Goal: Task Accomplishment & Management: Manage account settings

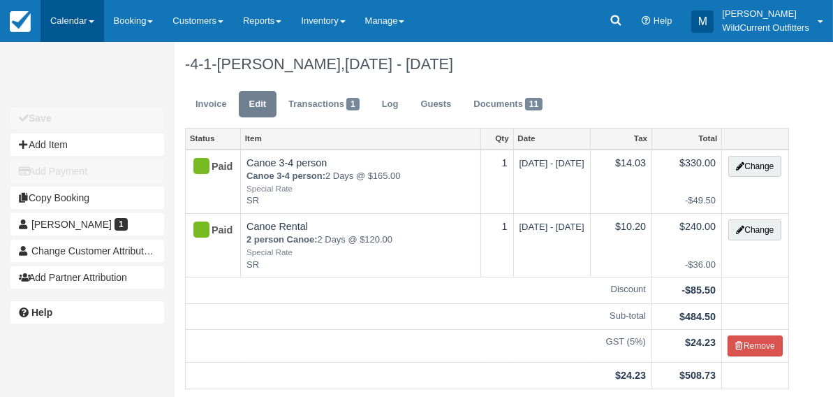
click at [80, 17] on link "Calendar" at bounding box center [72, 21] width 64 height 42
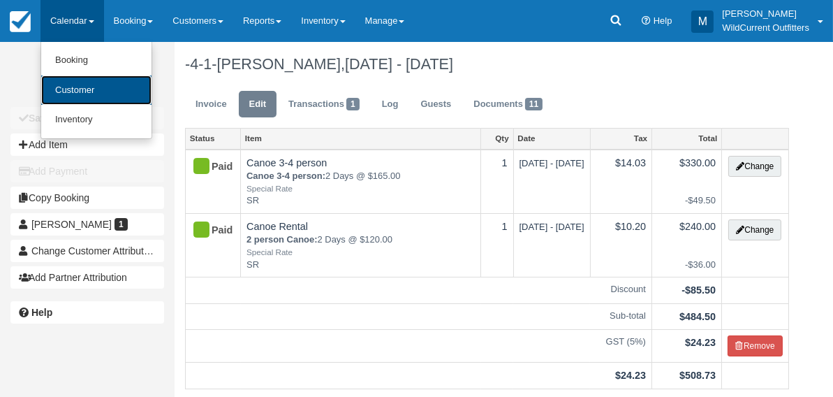
click at [66, 88] on link "Customer" at bounding box center [96, 90] width 110 height 30
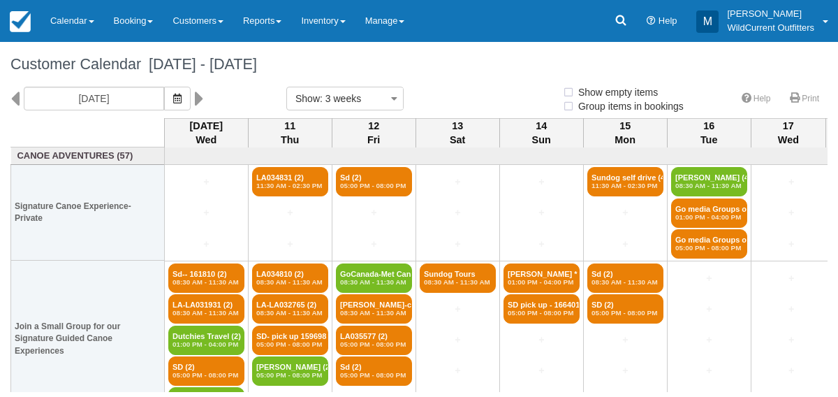
select select
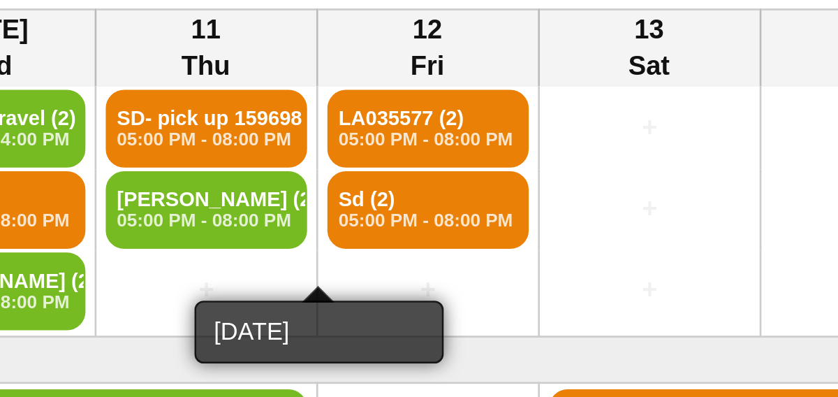
scroll to position [179, 0]
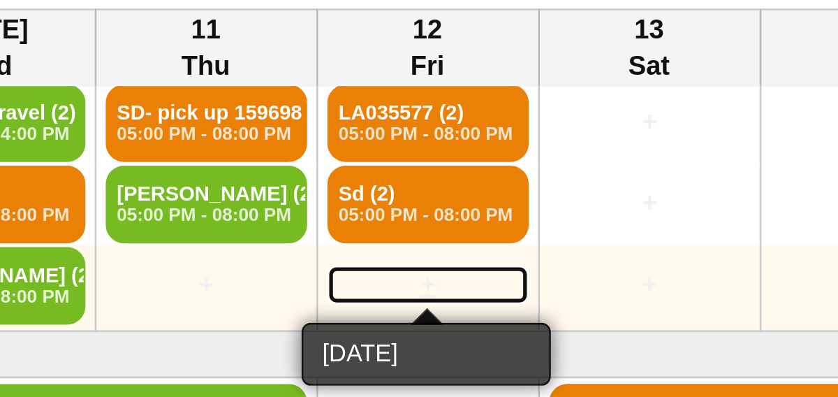
click at [374, 221] on link "+" at bounding box center [374, 222] width 76 height 15
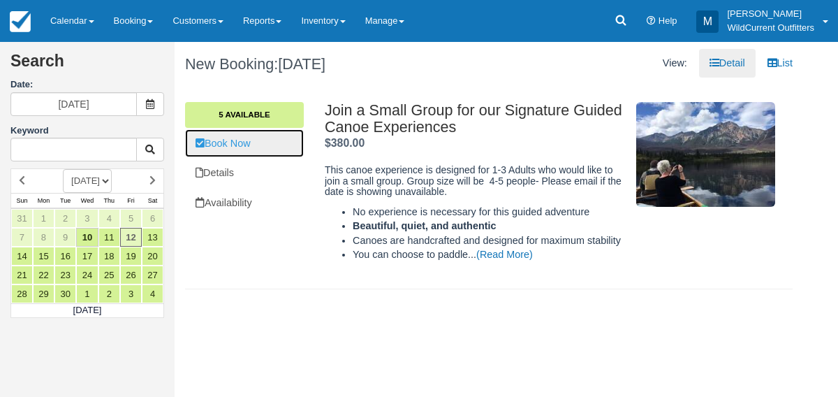
click at [224, 140] on link "Book Now" at bounding box center [244, 143] width 119 height 29
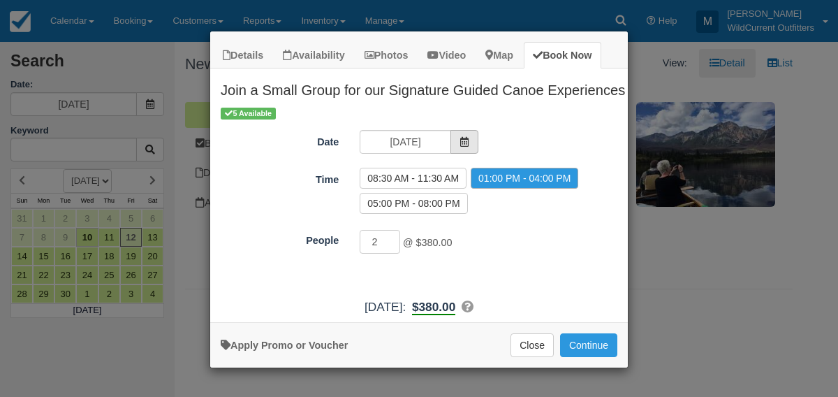
click at [462, 146] on span "Item Modal" at bounding box center [464, 142] width 28 height 24
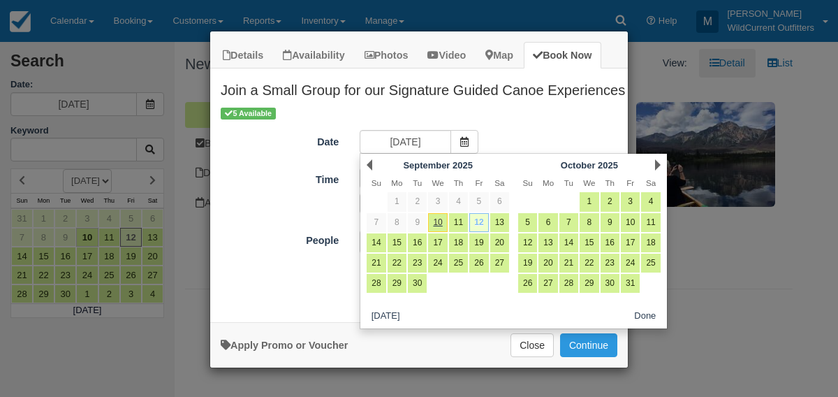
click at [479, 222] on link "12" at bounding box center [478, 222] width 19 height 19
radio input "false"
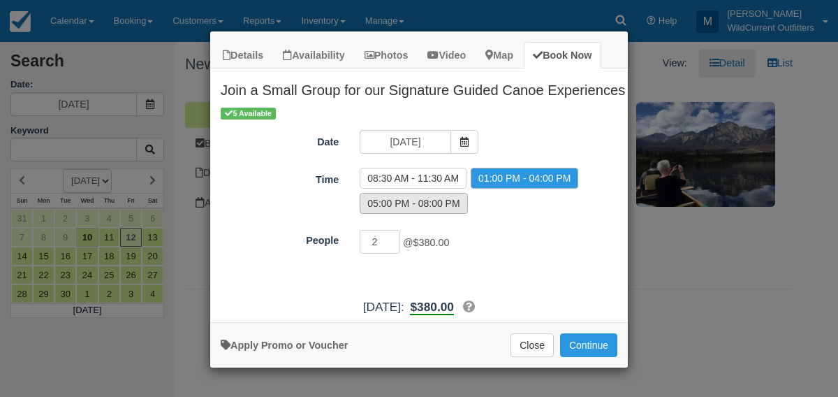
click at [433, 199] on label "05:00 PM - 08:00 PM" at bounding box center [414, 203] width 108 height 21
radio input "true"
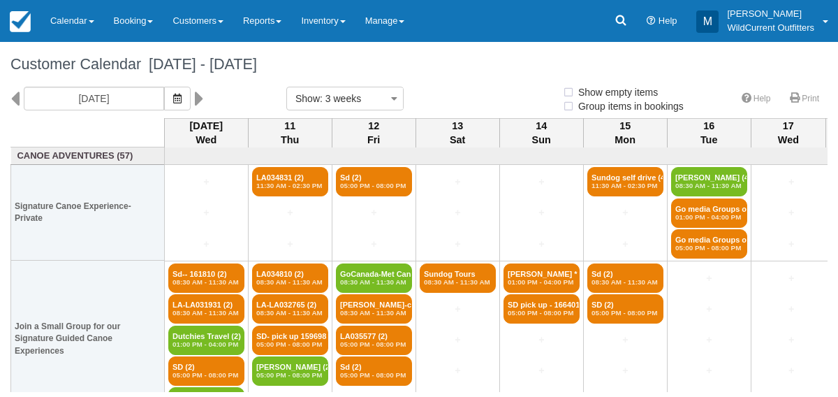
select select
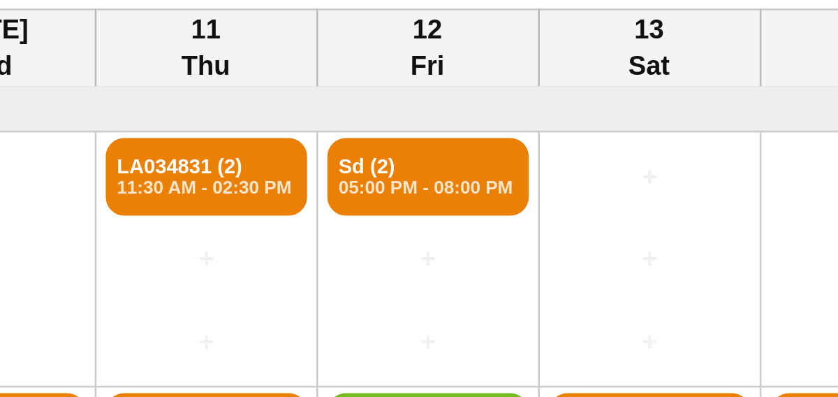
select select
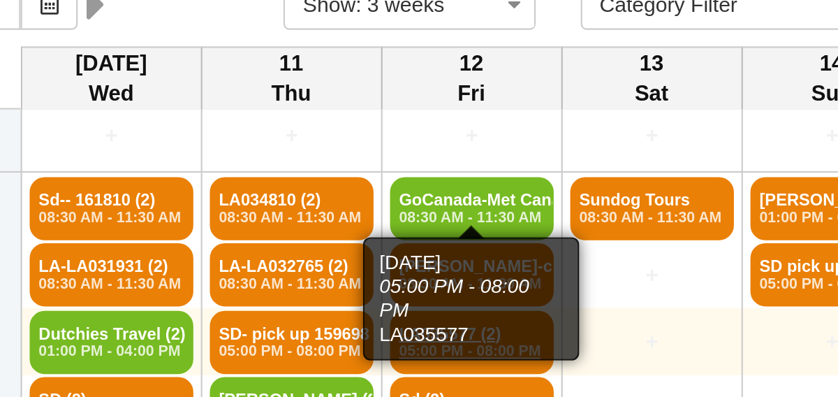
scroll to position [83, 0]
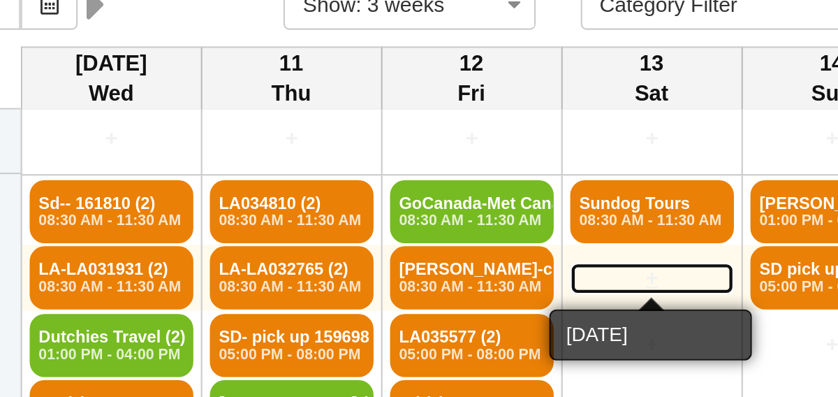
click at [455, 221] on link "+" at bounding box center [458, 226] width 76 height 15
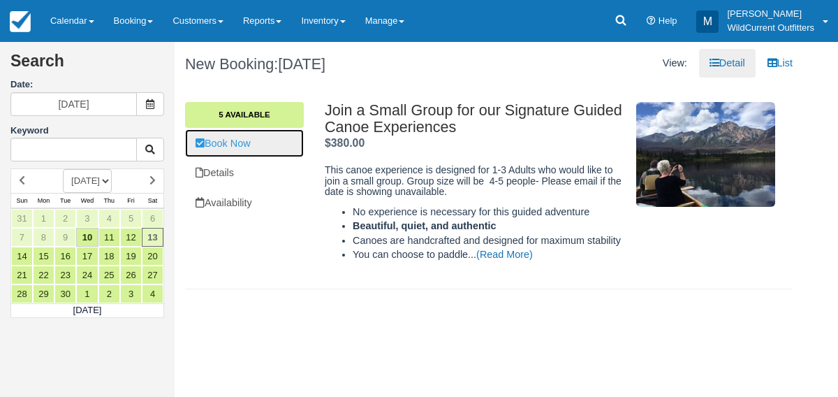
click at [272, 144] on link "Book Now" at bounding box center [244, 143] width 119 height 29
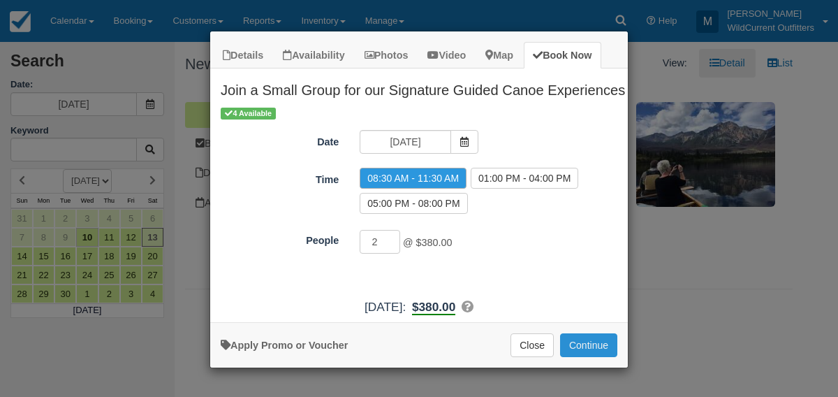
click at [586, 334] on button "Continue" at bounding box center [588, 345] width 57 height 24
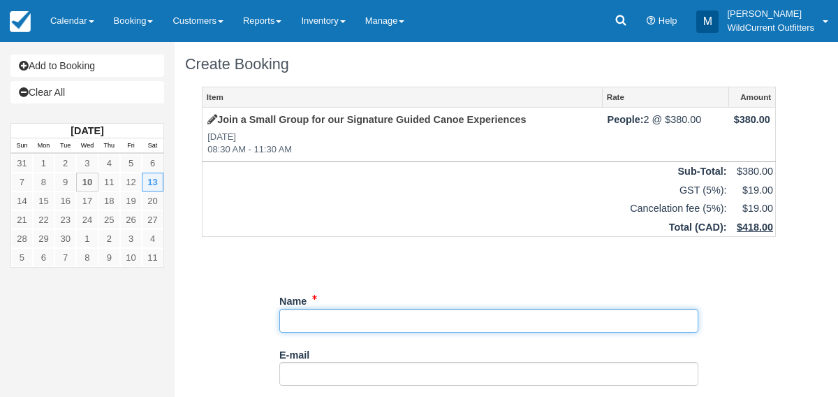
click at [309, 316] on input "Name" at bounding box center [488, 321] width 419 height 24
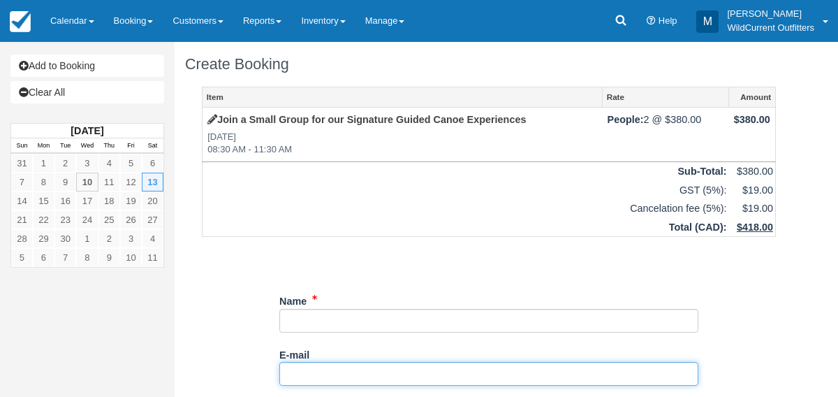
click at [299, 366] on input "E-mail" at bounding box center [488, 374] width 419 height 24
type input "rhollinger1979@gmail.com"
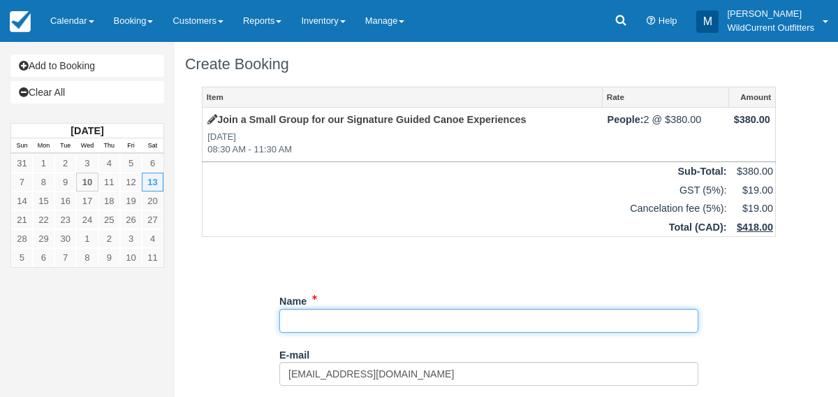
click at [325, 312] on input "Name" at bounding box center [488, 321] width 419 height 24
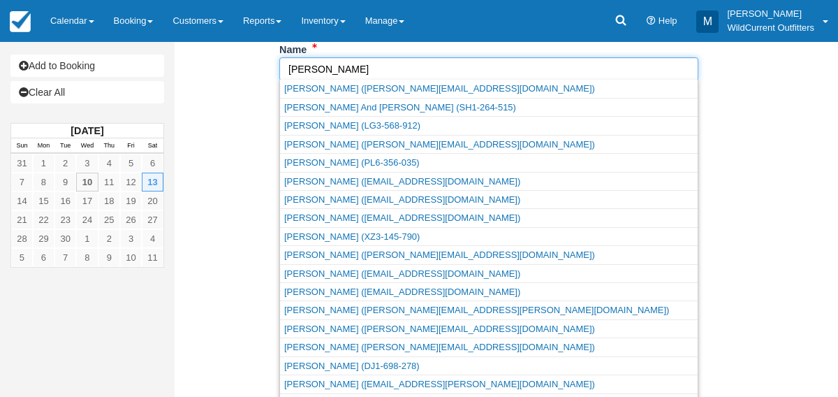
scroll to position [256, 0]
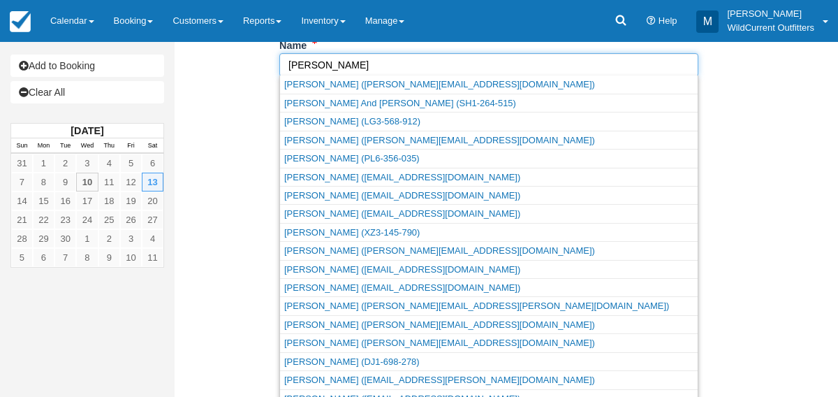
type input "David"
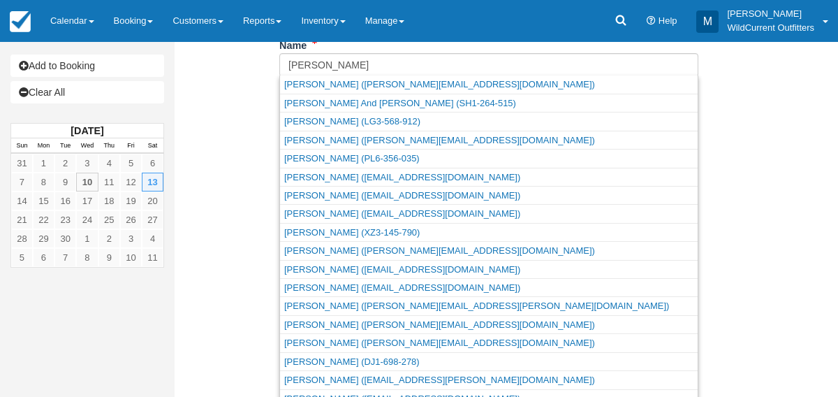
click at [232, 311] on div "Item Rate Amount Join a Small Group for our Signature Guided Canoe Experiences …" at bounding box center [488, 134] width 607 height 606
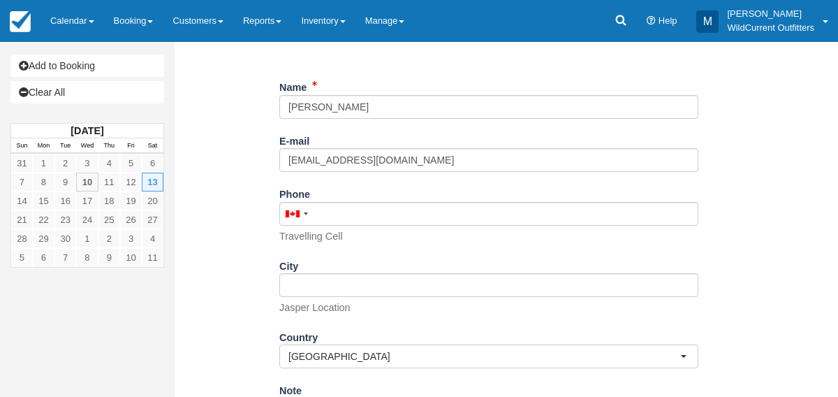
scroll to position [205, 0]
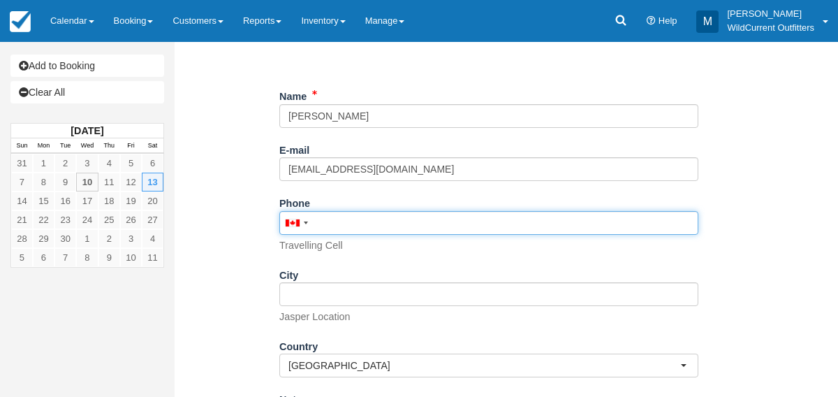
click at [325, 224] on input "Phone" at bounding box center [488, 223] width 419 height 24
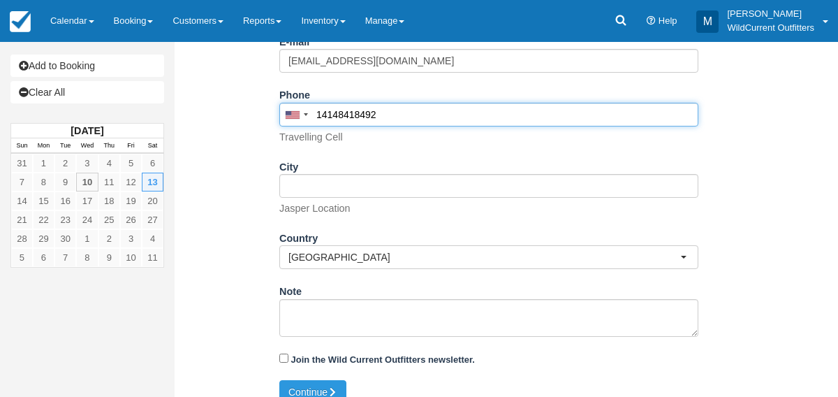
scroll to position [328, 0]
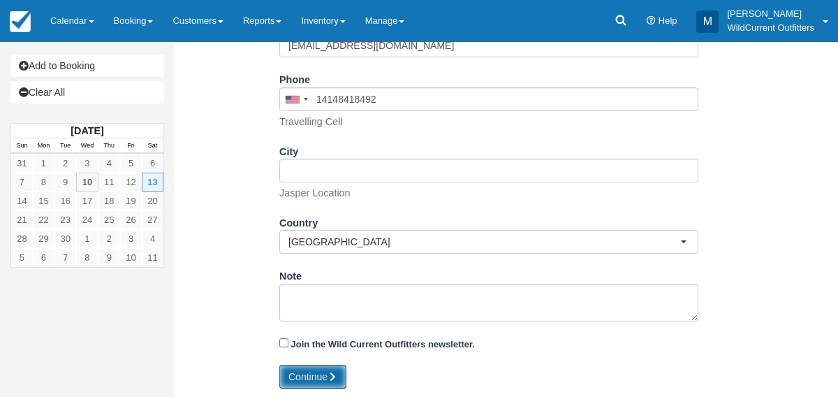
click at [315, 367] on button "Continue" at bounding box center [312, 376] width 67 height 24
type input "+14148418492"
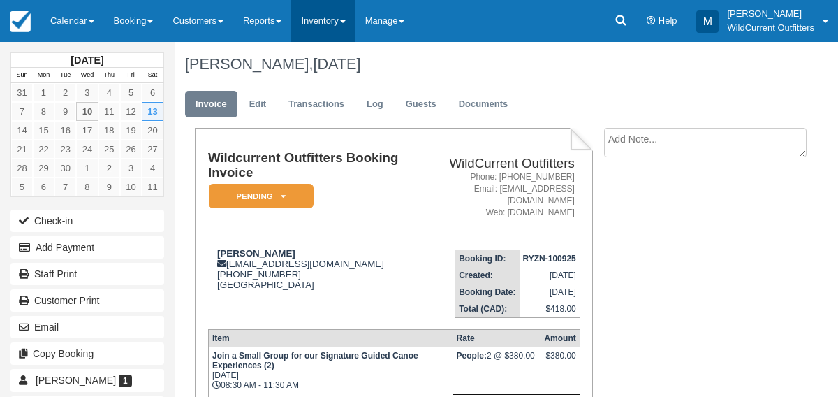
click at [342, 31] on link "Inventory" at bounding box center [323, 21] width 64 height 42
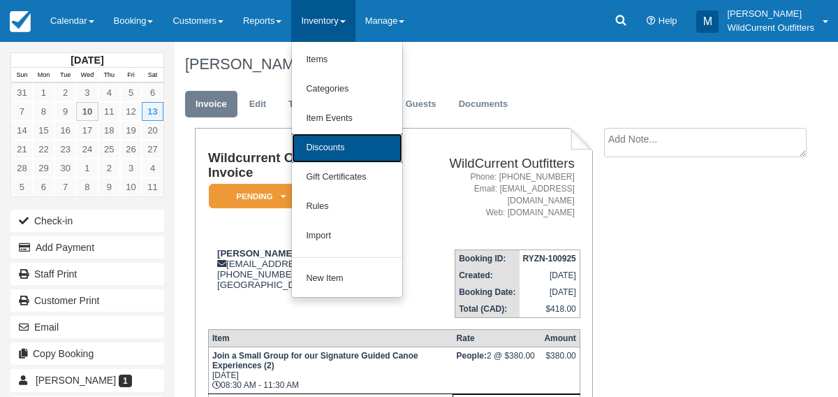
click at [340, 144] on link "Discounts" at bounding box center [347, 147] width 110 height 29
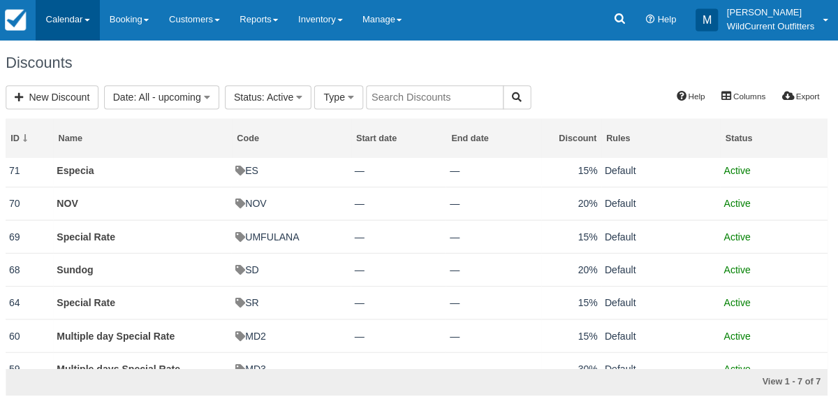
click at [58, 14] on link "Calendar" at bounding box center [72, 21] width 64 height 42
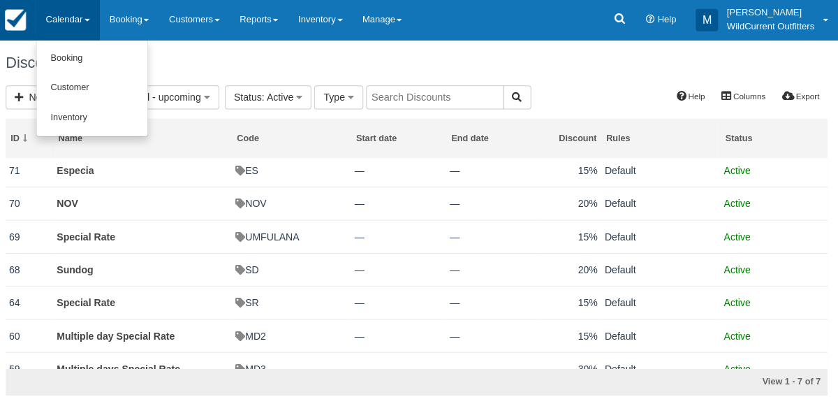
click at [17, 24] on img at bounding box center [20, 21] width 21 height 21
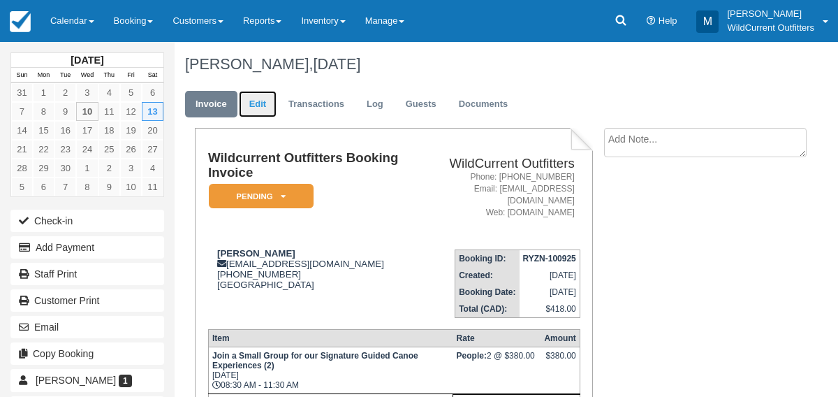
click at [263, 105] on link "Edit" at bounding box center [258, 104] width 38 height 27
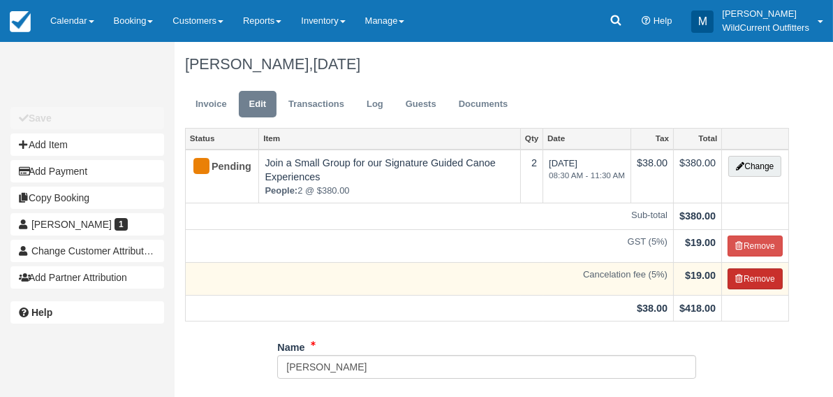
click at [740, 276] on icon "button" at bounding box center [739, 278] width 8 height 8
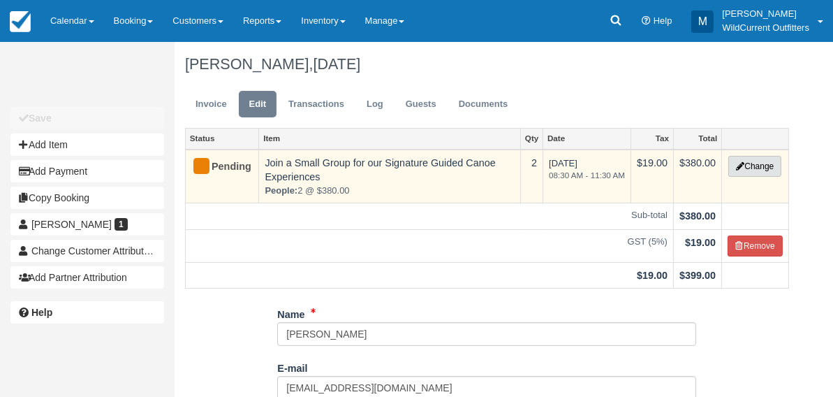
click at [737, 162] on icon "button" at bounding box center [740, 166] width 8 height 8
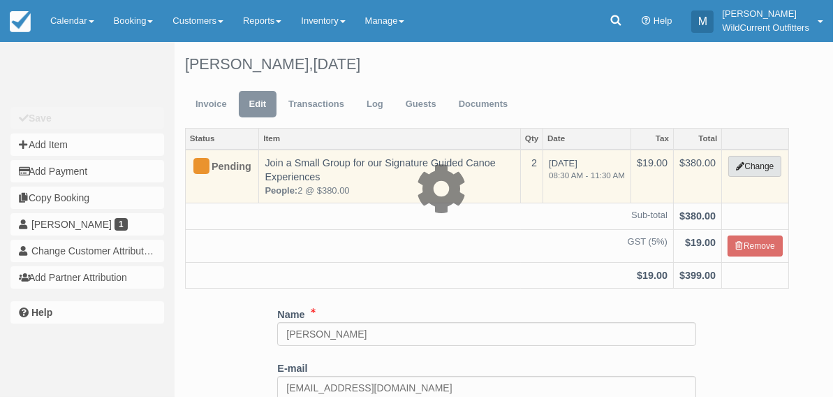
type input "380.00"
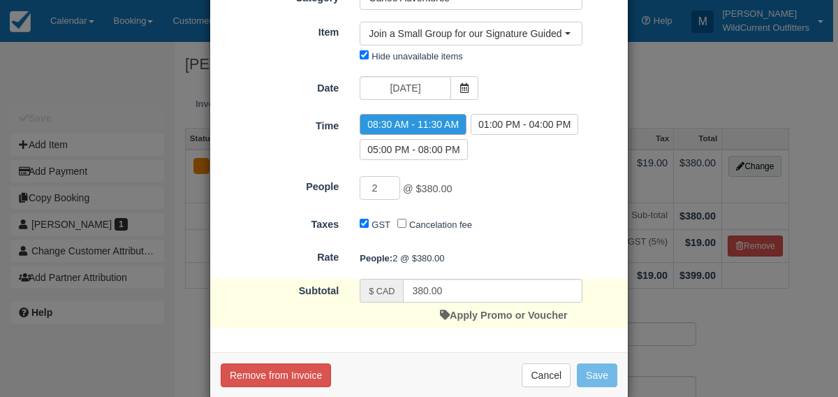
scroll to position [102, 0]
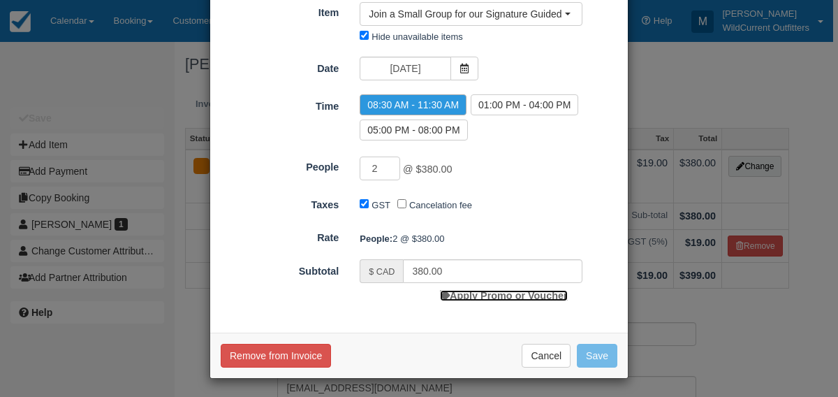
click at [476, 295] on link "Apply Promo or Voucher" at bounding box center [503, 295] width 127 height 11
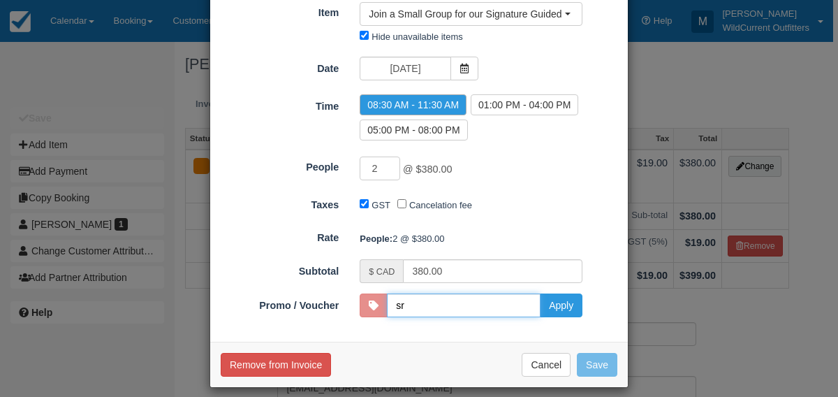
type input "SR"
click at [557, 304] on button "Apply" at bounding box center [561, 305] width 43 height 24
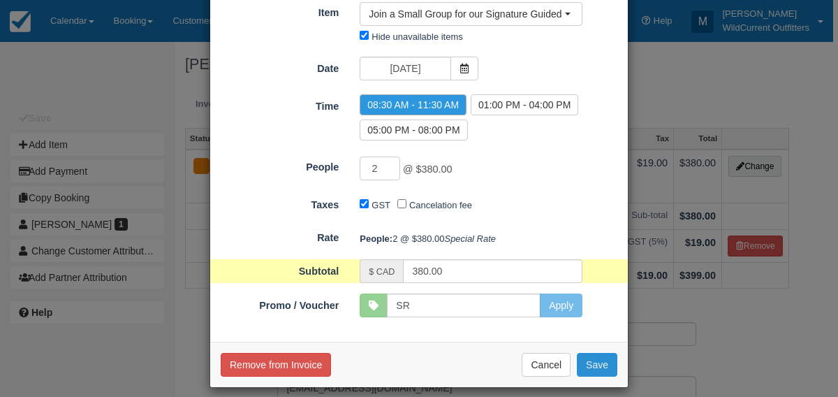
click at [596, 376] on button "Save" at bounding box center [597, 365] width 40 height 24
checkbox input "false"
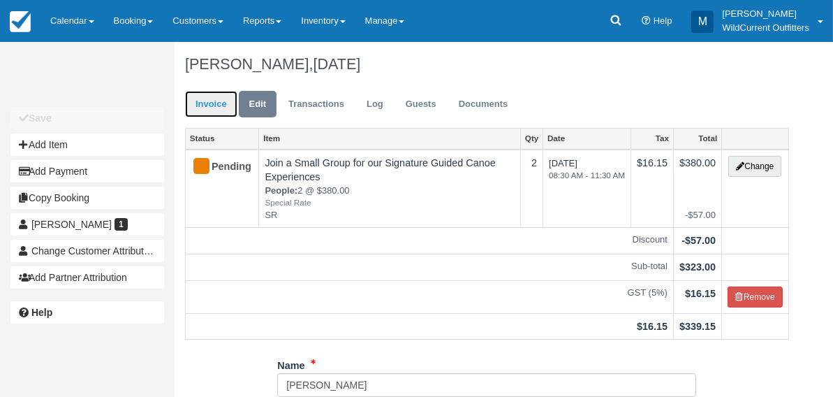
click at [196, 104] on link "Invoice" at bounding box center [211, 104] width 52 height 27
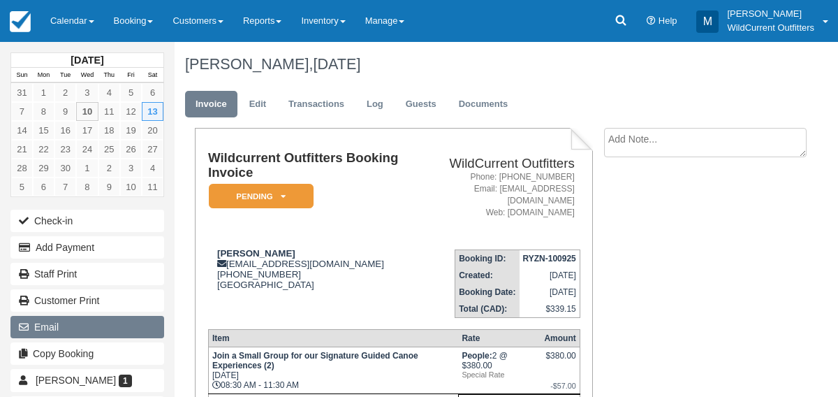
click at [49, 321] on button "Email" at bounding box center [87, 327] width 154 height 22
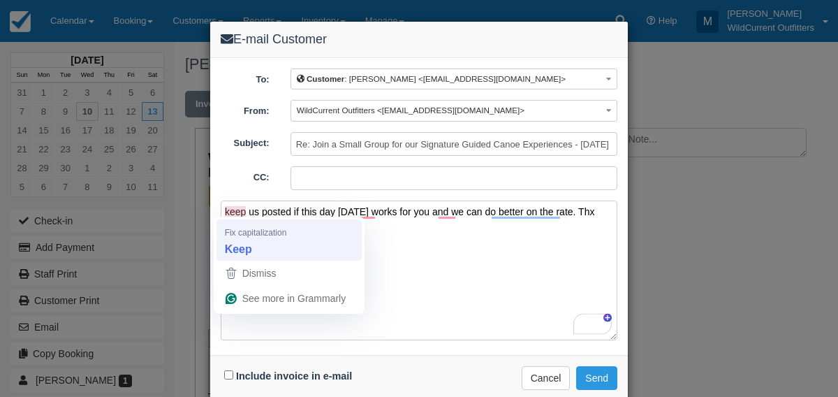
type textarea "Keep us posted if this day saturday works for you and we can do better on the r…"
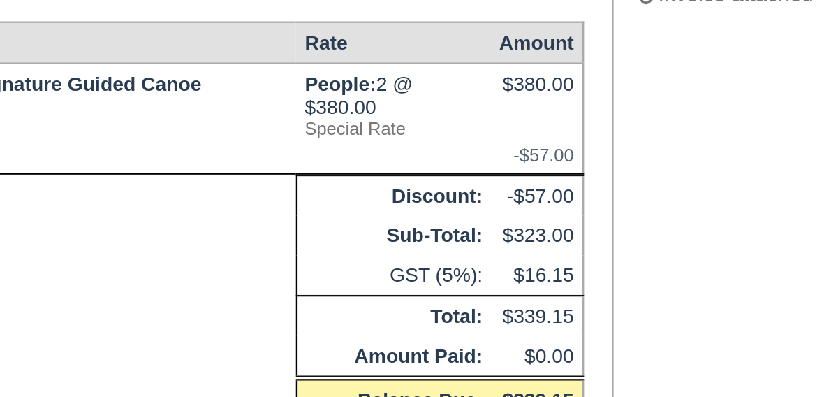
scroll to position [93, 0]
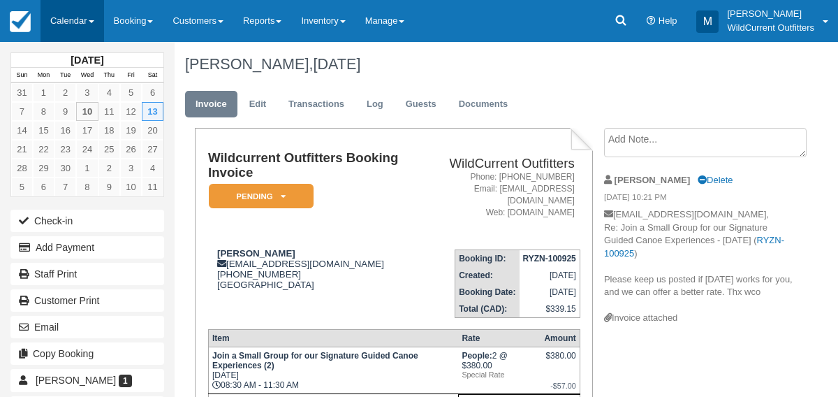
click at [74, 21] on link "Calendar" at bounding box center [72, 21] width 64 height 42
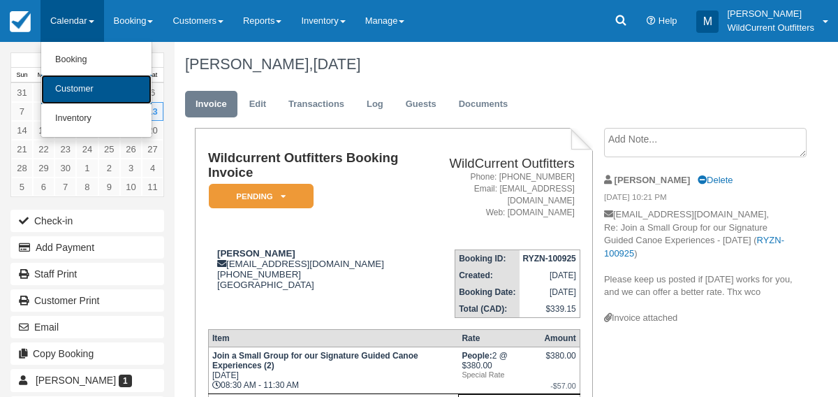
click at [80, 82] on link "Customer" at bounding box center [96, 89] width 110 height 29
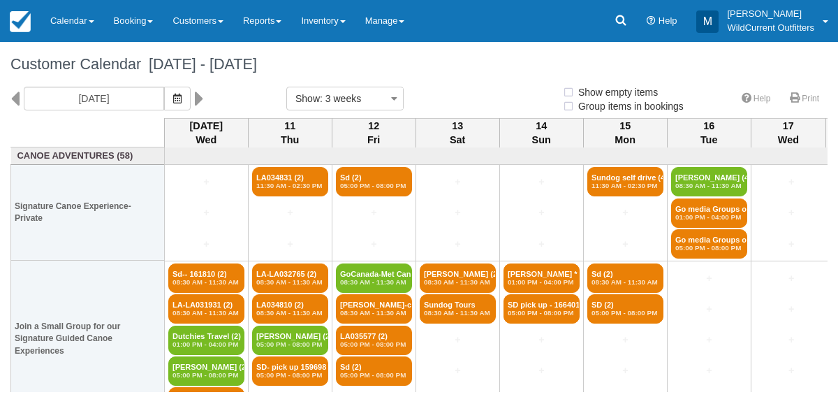
select select
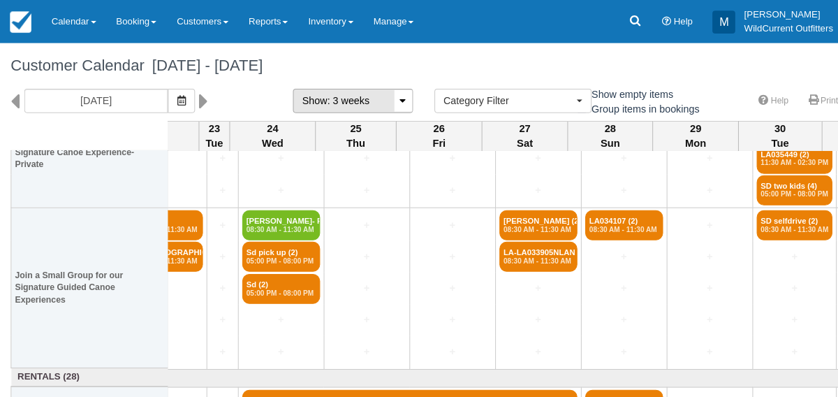
scroll to position [54, 1045]
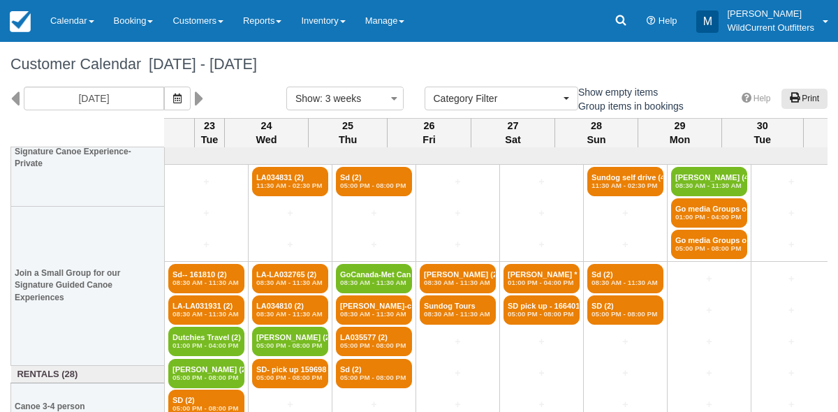
click at [802, 93] on link "Print" at bounding box center [804, 99] width 46 height 20
